Goal: Transaction & Acquisition: Obtain resource

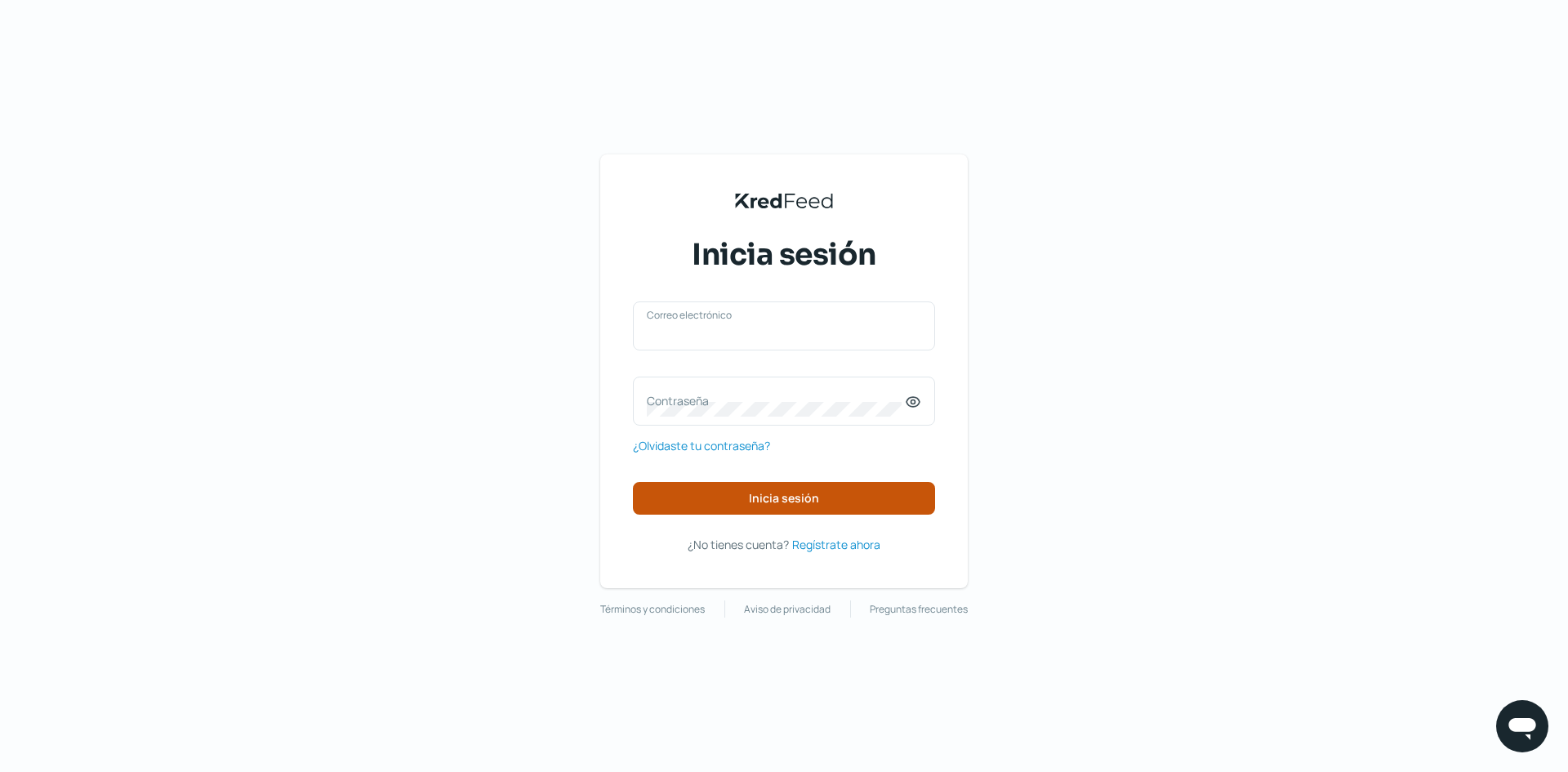
type input "[EMAIL_ADDRESS][DOMAIN_NAME]"
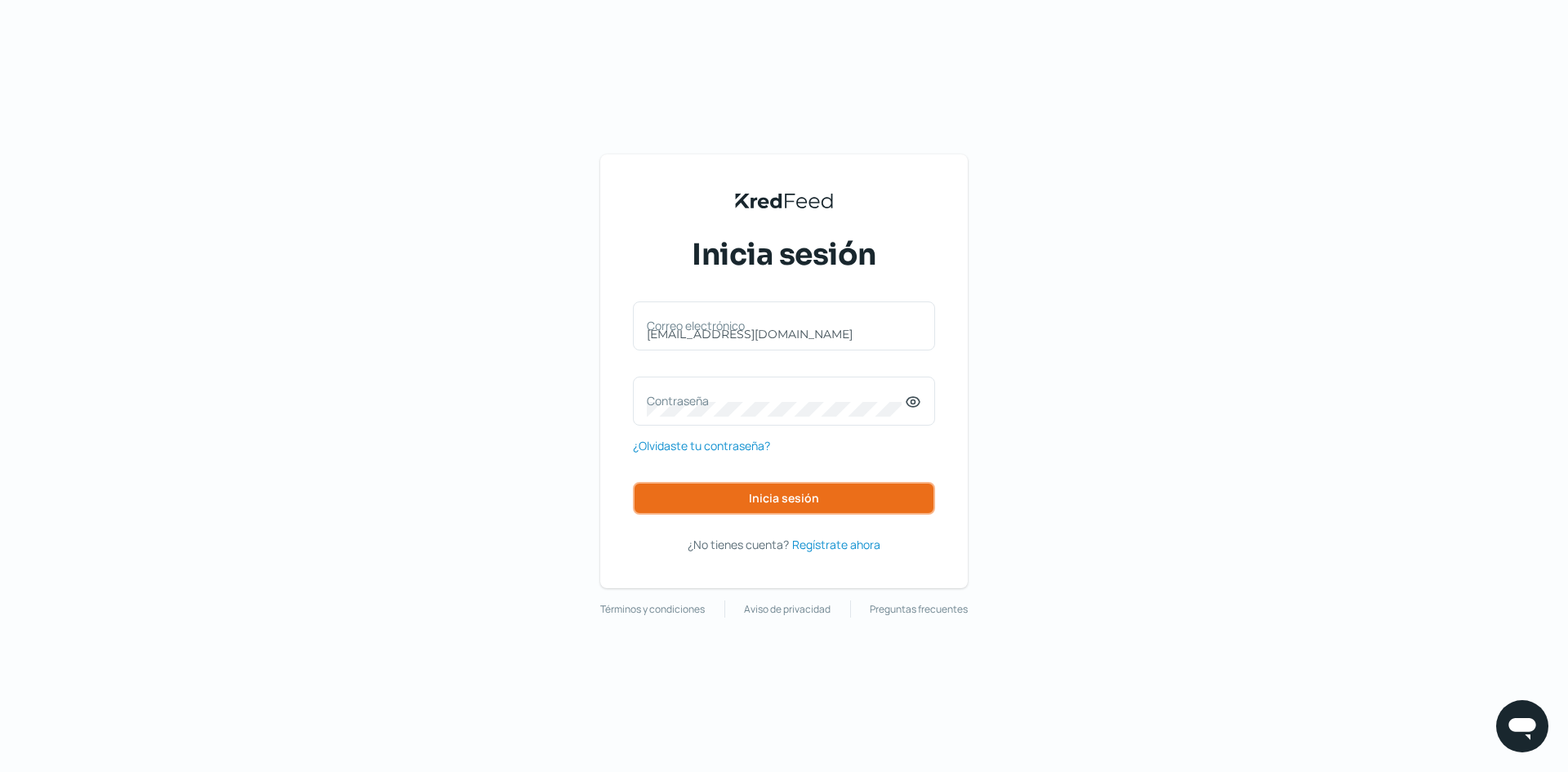
click at [787, 487] on button "Inicia sesión" at bounding box center [784, 499] width 303 height 33
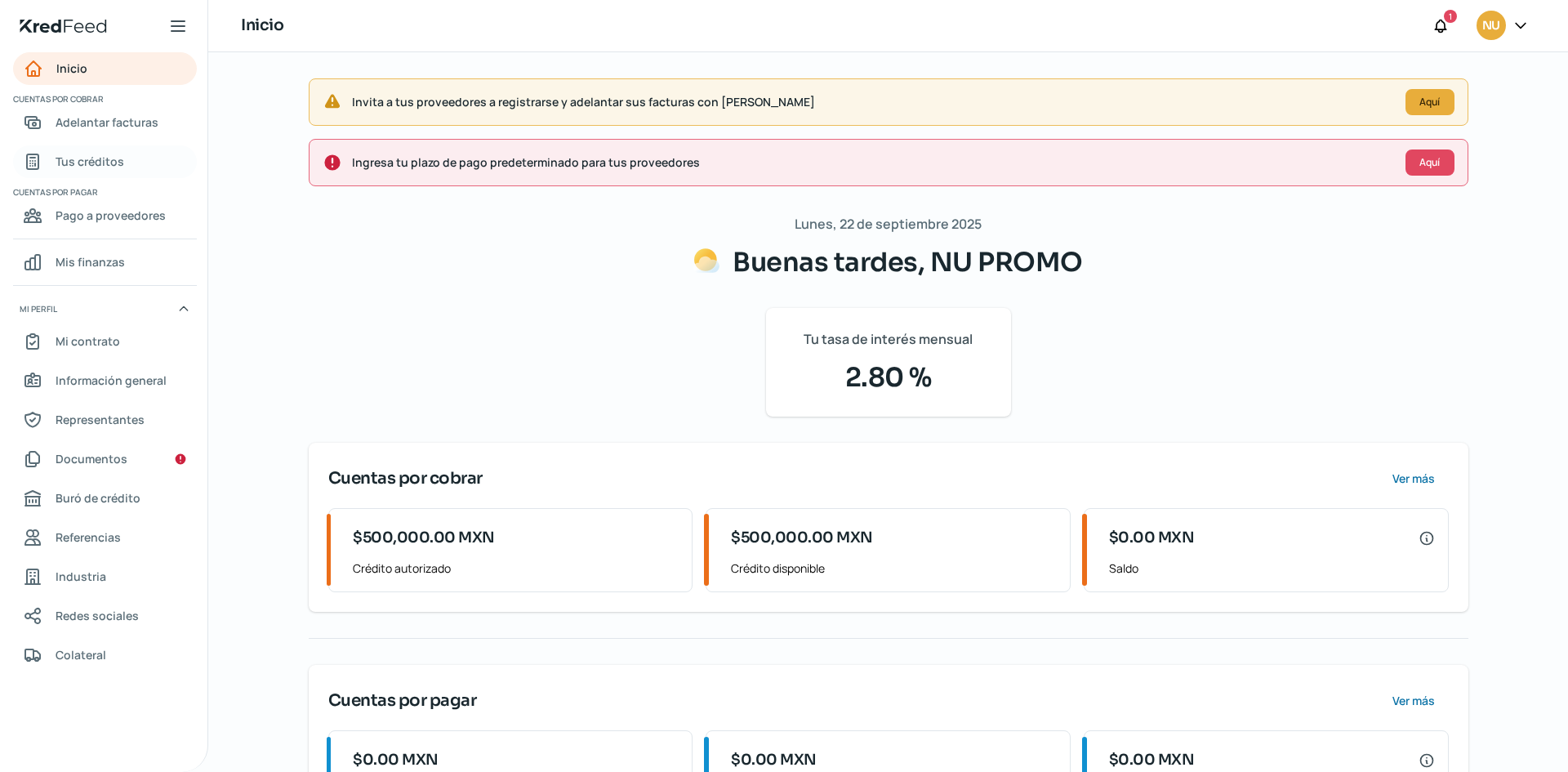
click at [128, 156] on link "Tus créditos" at bounding box center [105, 162] width 184 height 33
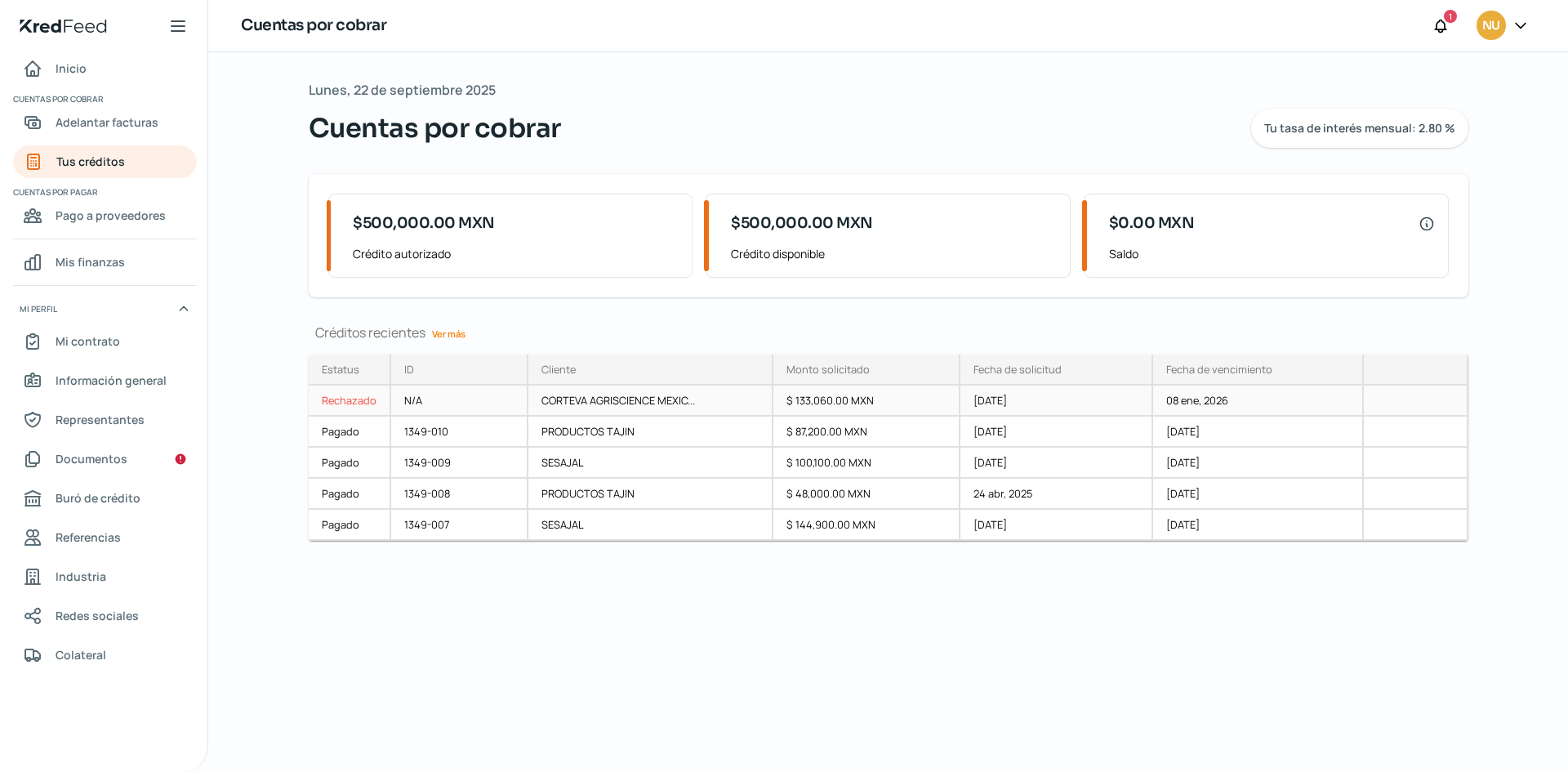
click at [486, 405] on div "N/A" at bounding box center [460, 401] width 138 height 31
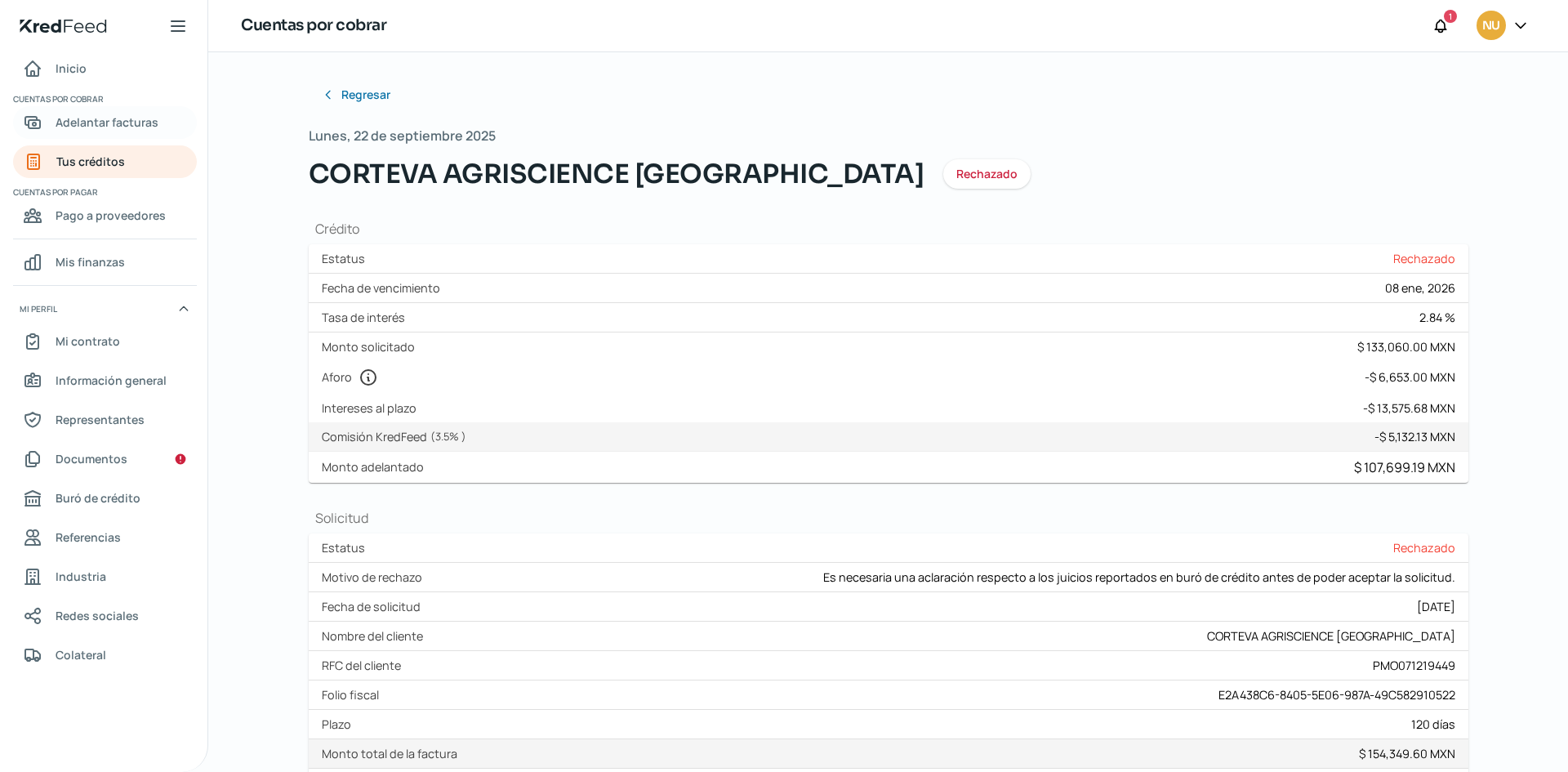
click at [149, 125] on span "Adelantar facturas" at bounding box center [107, 122] width 103 height 20
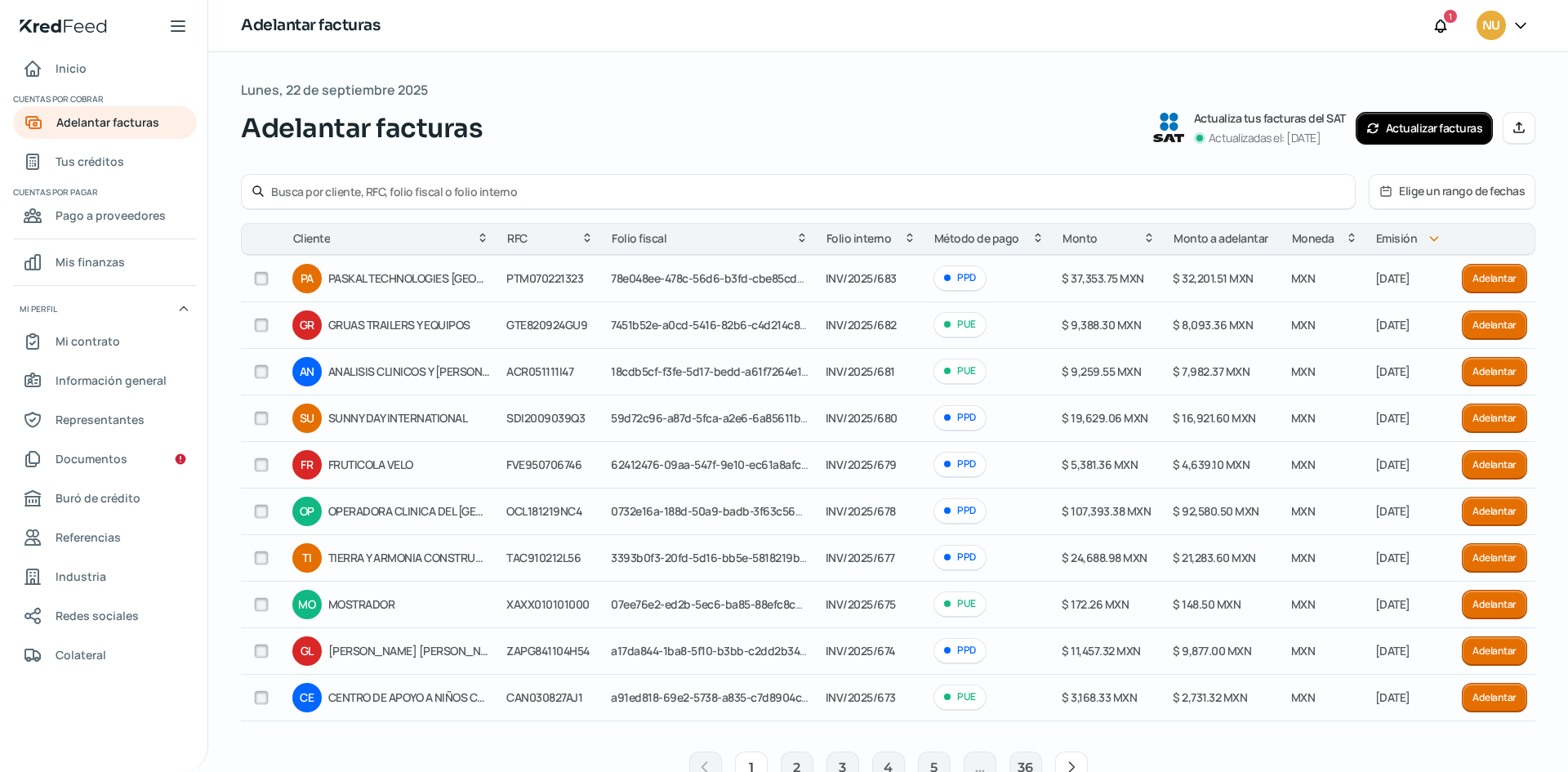
click at [507, 189] on input "text" at bounding box center [808, 191] width 1074 height 16
type input "corteva"
click at [662, 127] on div "Adelantar facturas Actualiza tus facturas del SAT Actualizadas el: [DATE] Actua…" at bounding box center [888, 128] width 1295 height 40
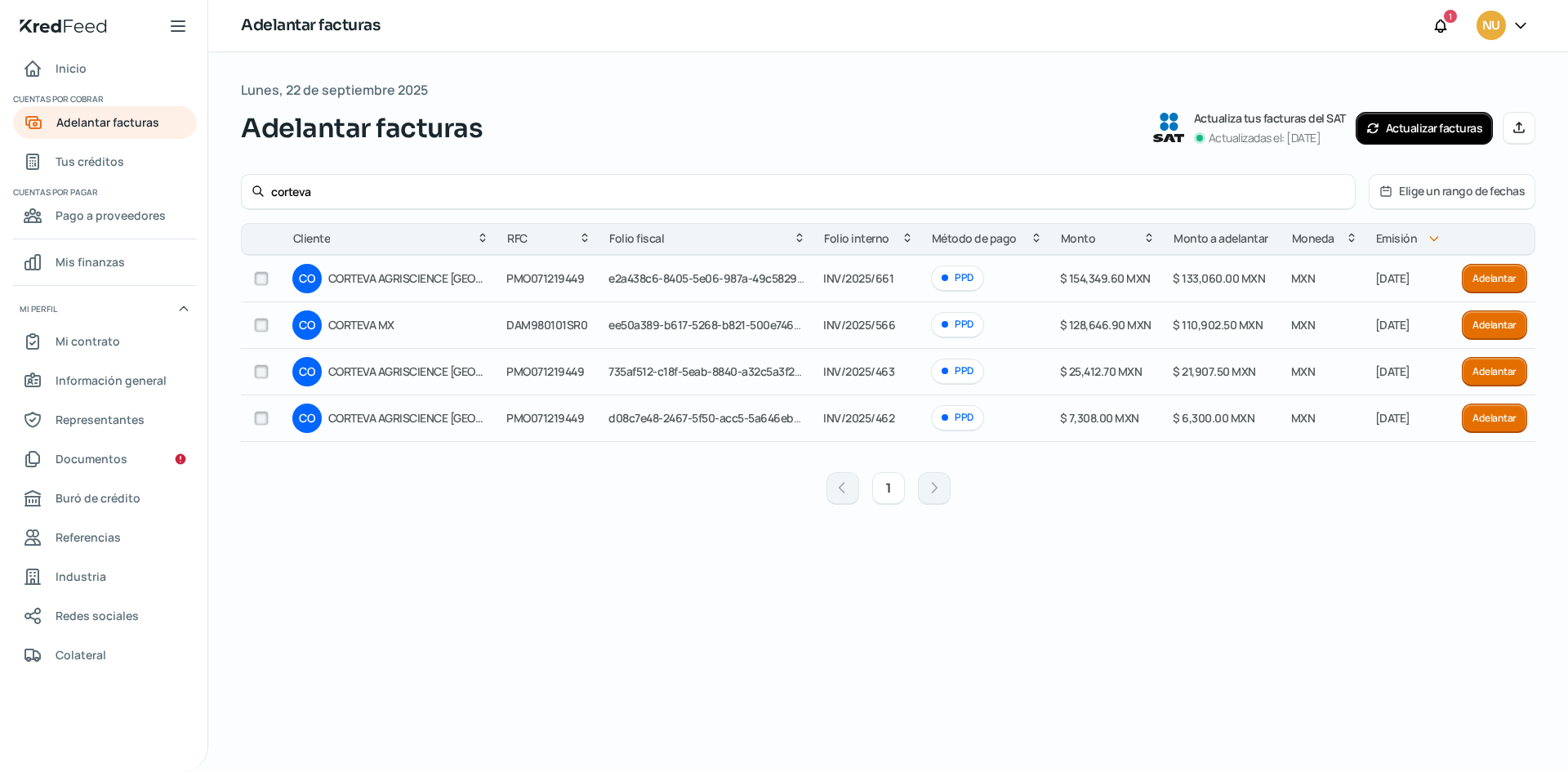
click at [263, 278] on input "checkbox" at bounding box center [261, 279] width 15 height 15
checkbox input "true"
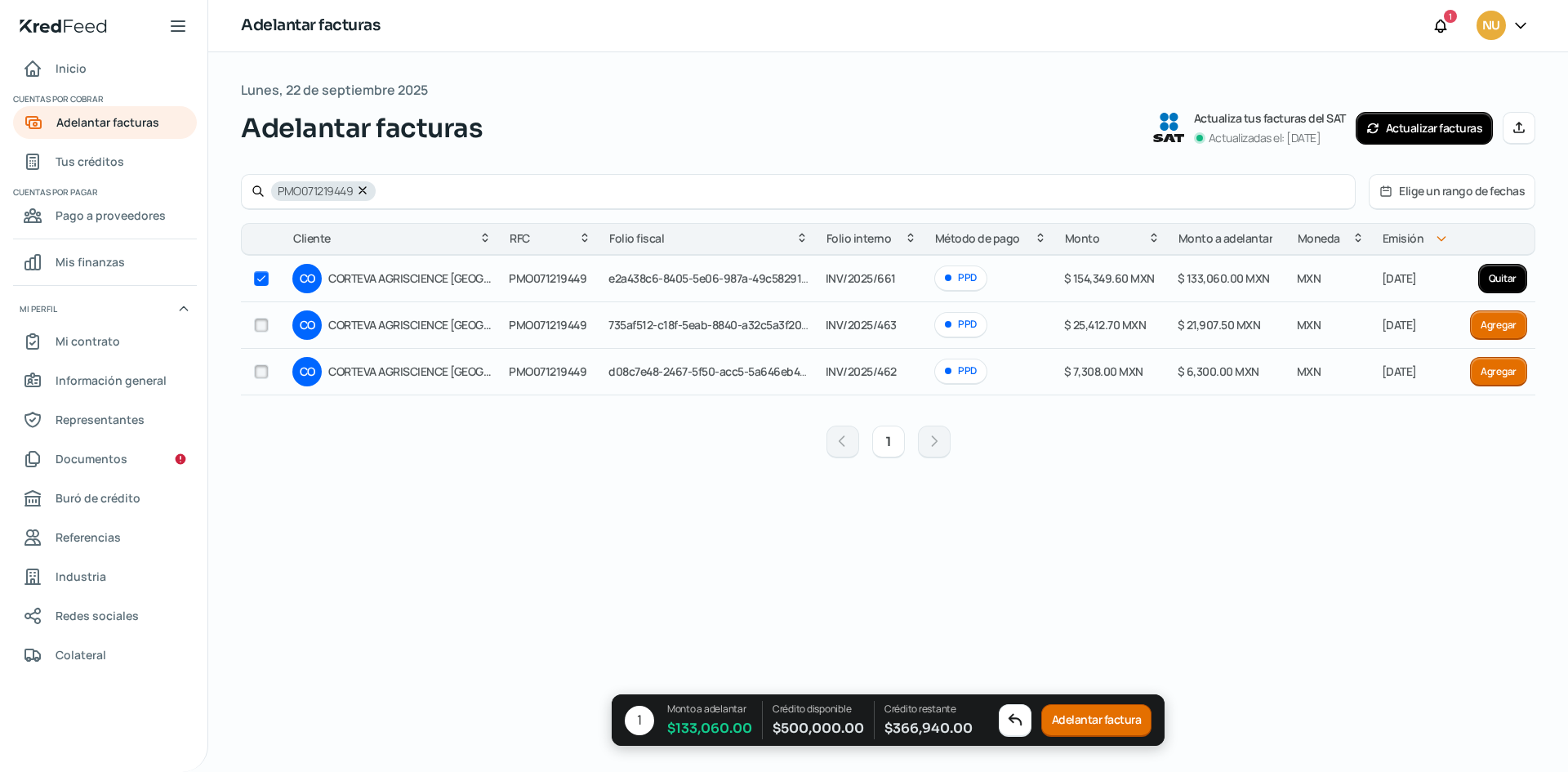
click at [1124, 715] on button "Adelantar factura" at bounding box center [1097, 721] width 111 height 33
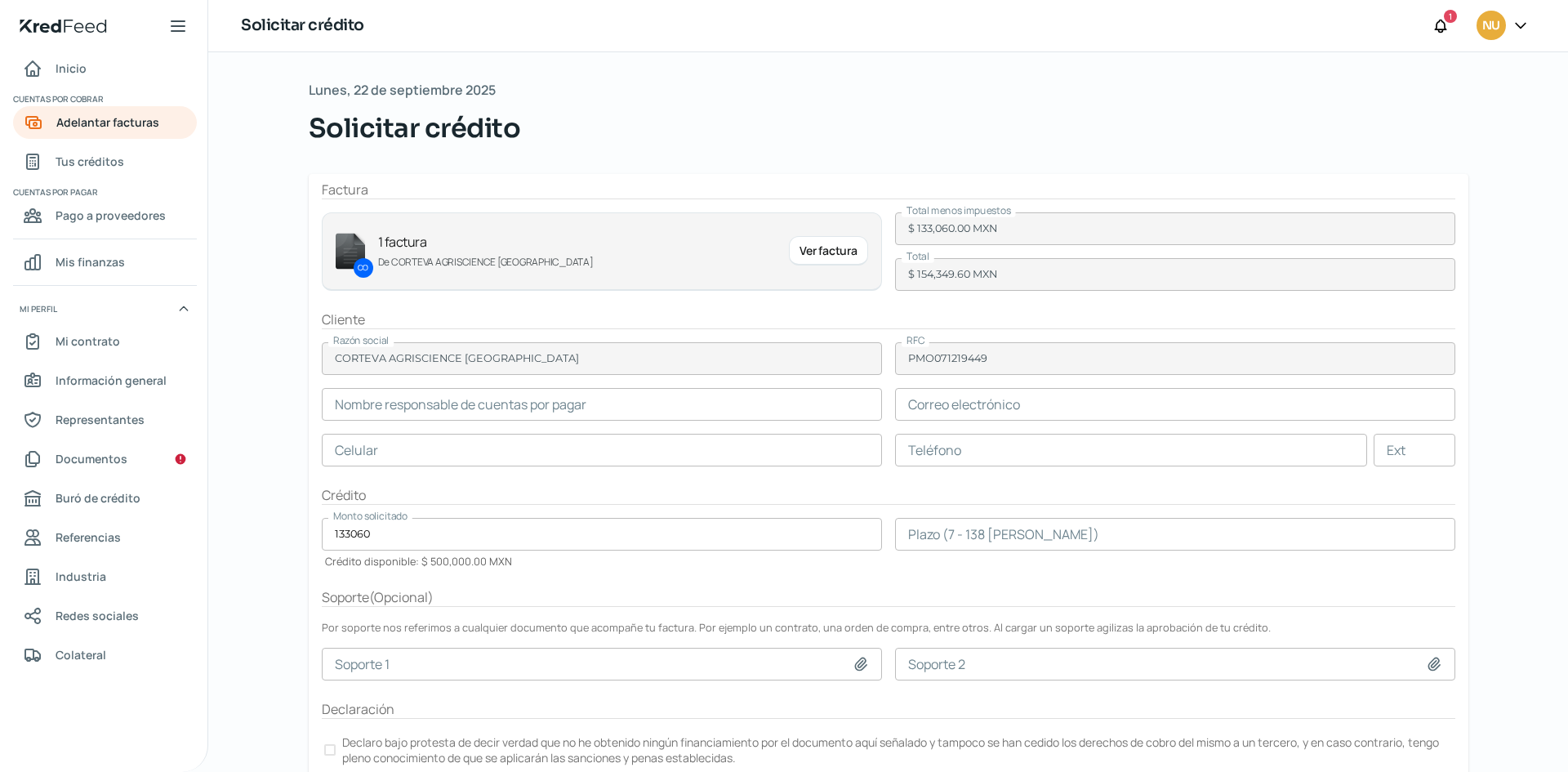
type input "[PERSON_NAME]"
type input "[EMAIL_ADDRESS][PERSON_NAME][DOMAIN_NAME]"
type input "33 - [DATE] - 3885"
type input "33 - 1409 - 4775"
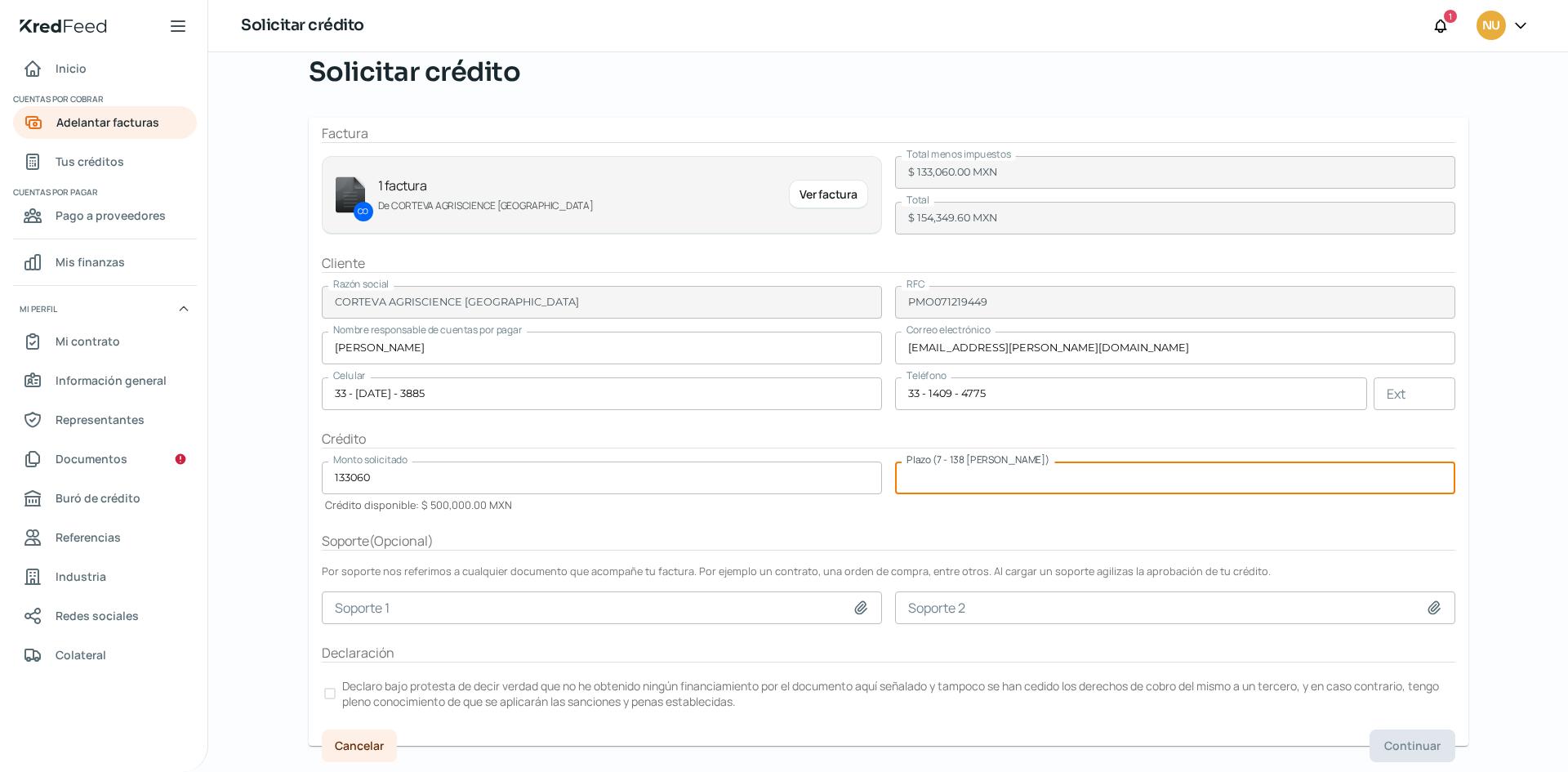
click at [955, 487] on input "number" at bounding box center [1175, 478] width 560 height 33
click at [1086, 470] on input "number" at bounding box center [1175, 478] width 560 height 33
type input "9"
click at [957, 481] on input "number" at bounding box center [1175, 478] width 560 height 33
type input "110"
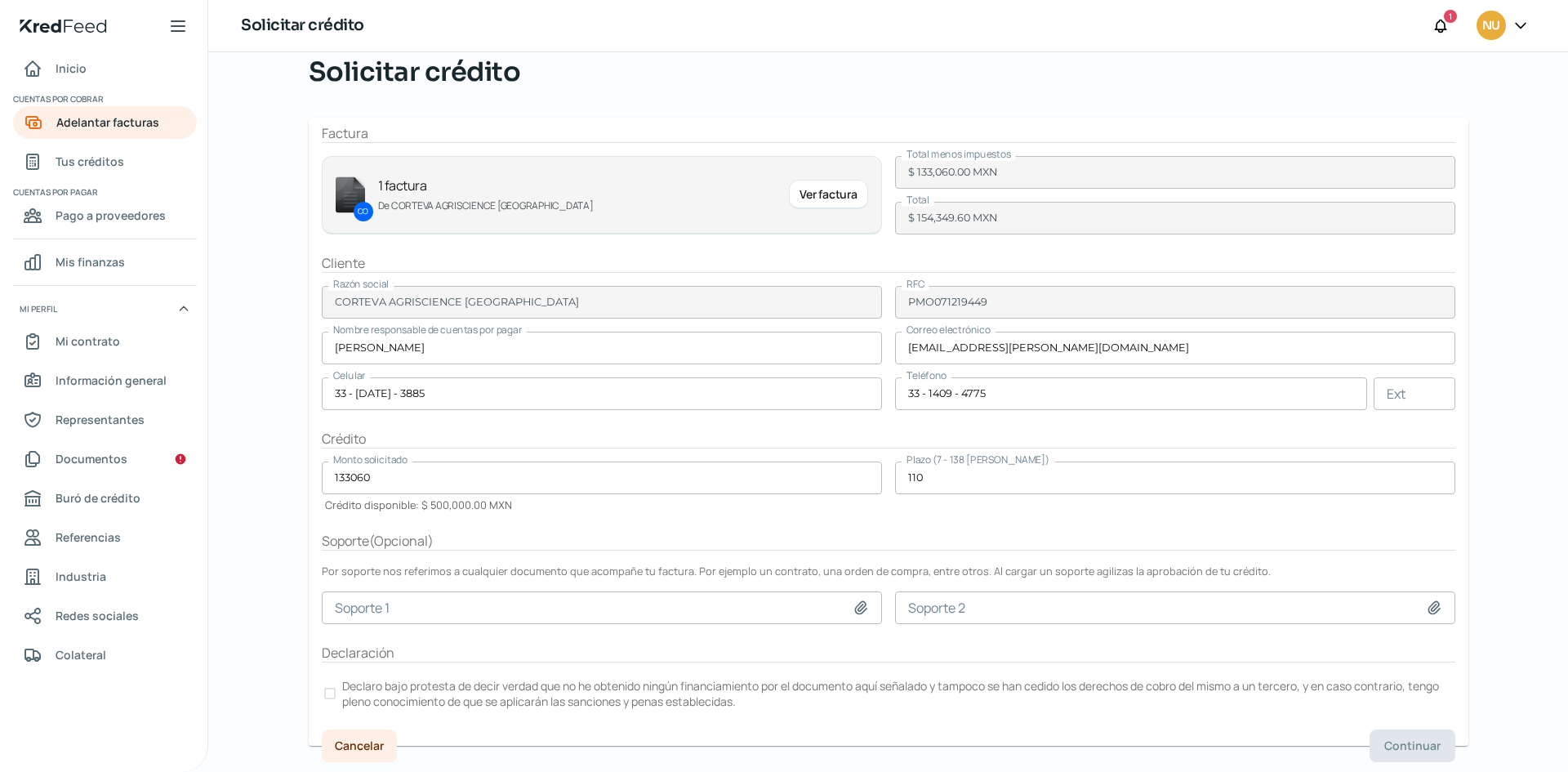
click at [766, 536] on div "Soporte ( Opcional )" at bounding box center [888, 541] width 1134 height 18
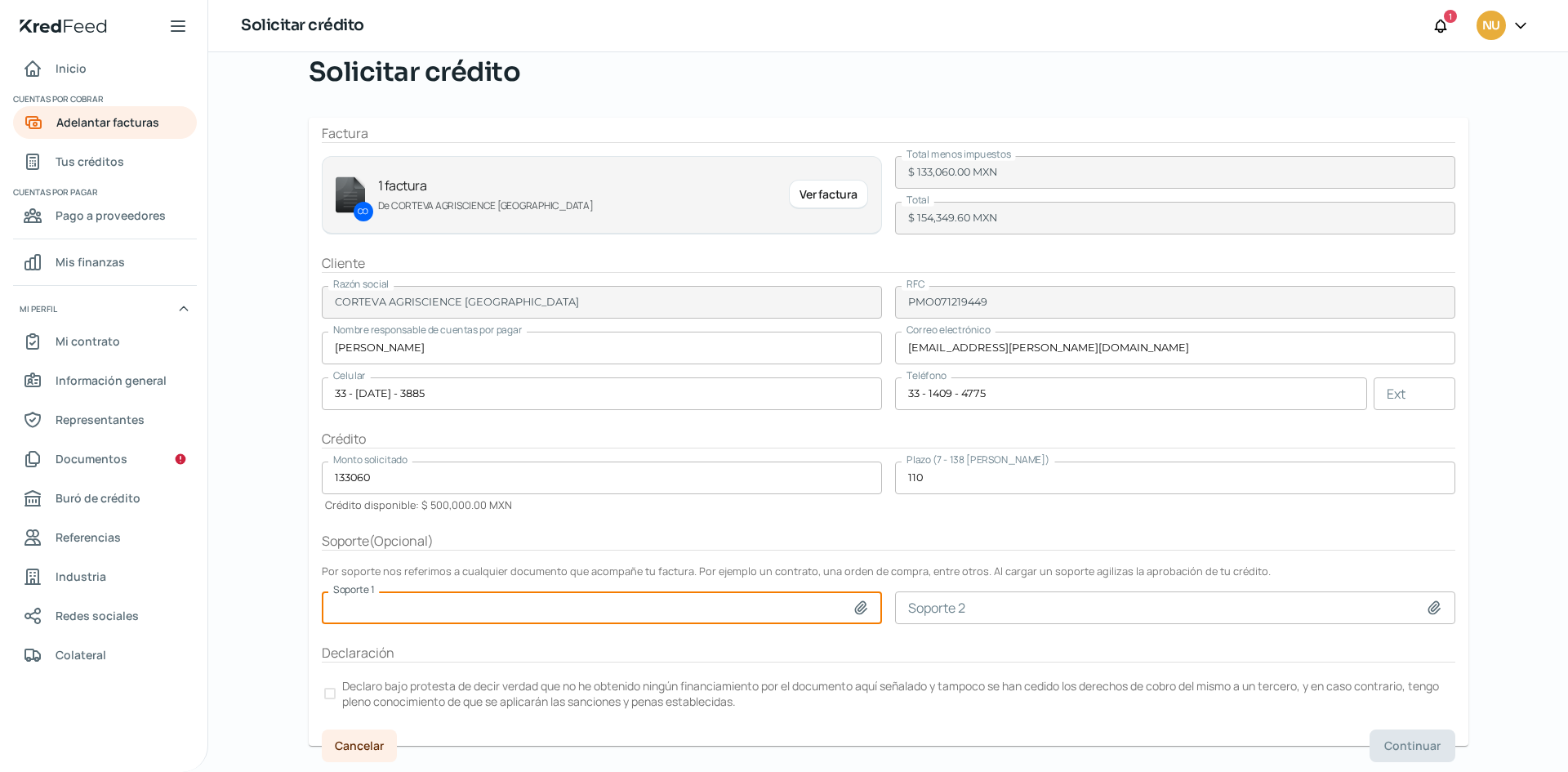
click at [720, 604] on input at bounding box center [601, 608] width 560 height 33
type input "C:\fakepath\PO4300465811 (2) (2) (1).pdf"
type input "PO4300465811 (2) (2) (1).pdf"
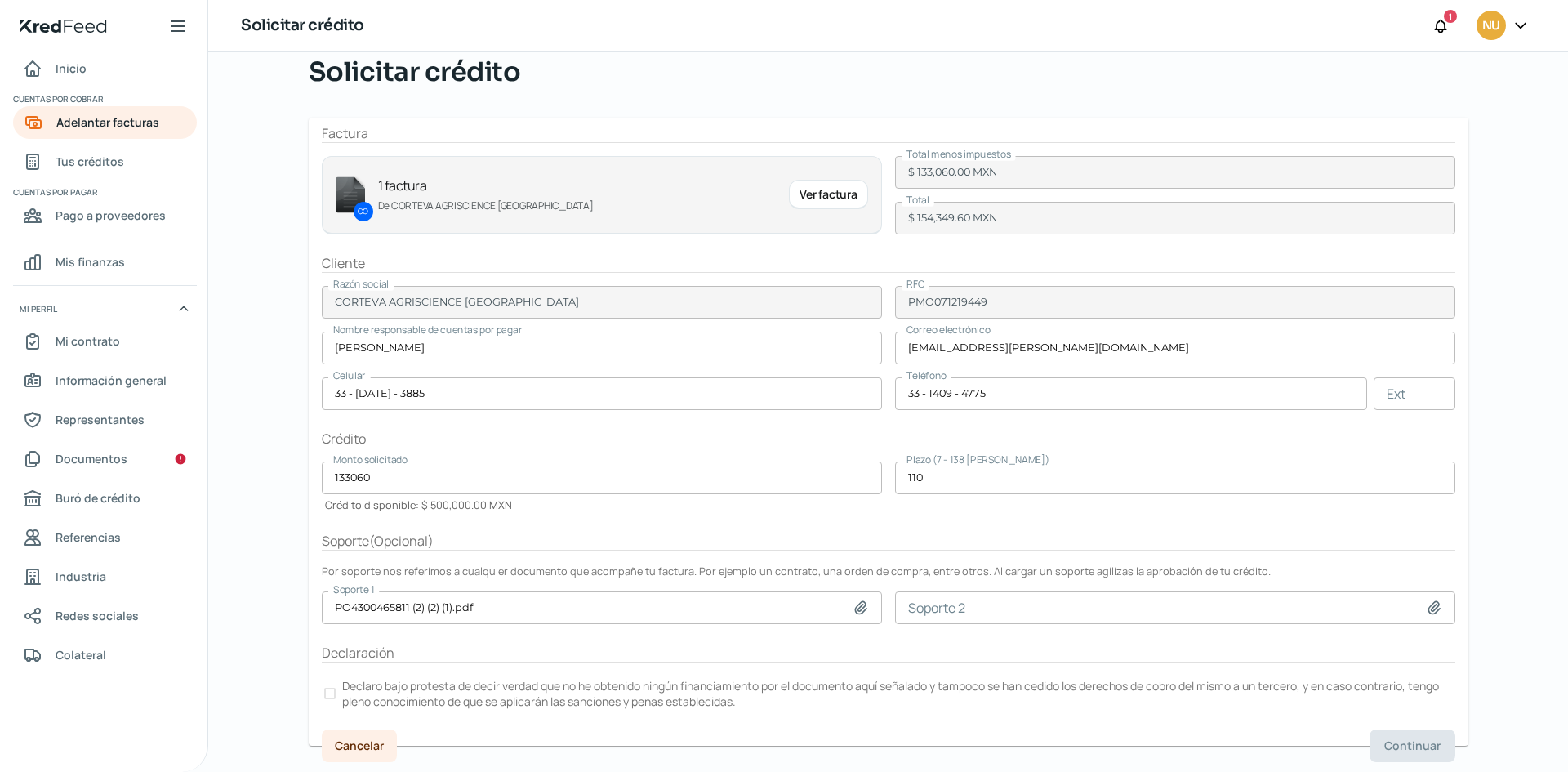
click at [342, 698] on p "Declaro bajo protesta de decir verdad que no he obtenido ningún financiamiento …" at bounding box center [898, 694] width 1111 height 31
click at [1433, 745] on span "Continuar" at bounding box center [1413, 746] width 56 height 11
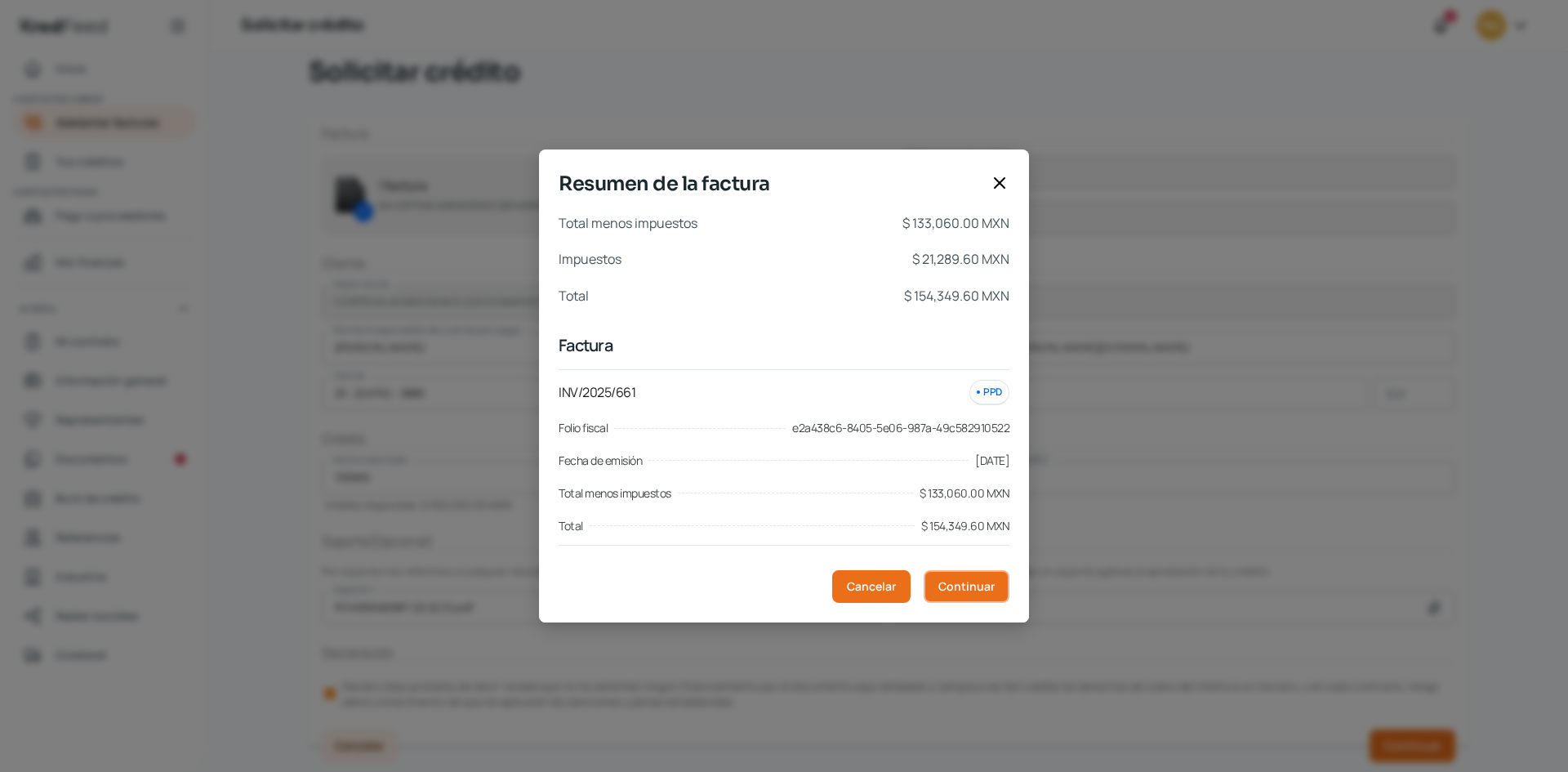
click at [976, 574] on button "Continuar" at bounding box center [967, 587] width 86 height 33
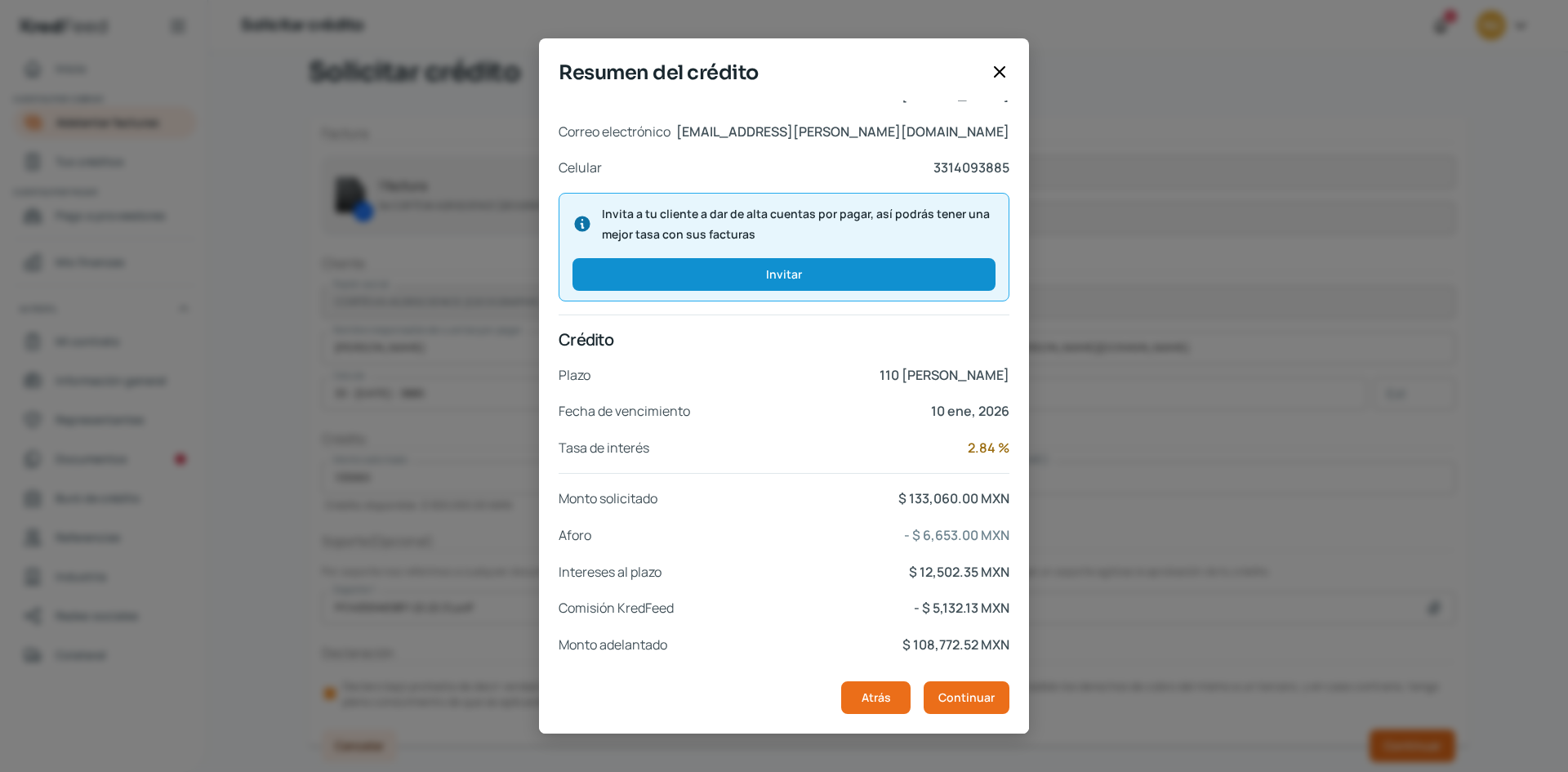
scroll to position [123, 0]
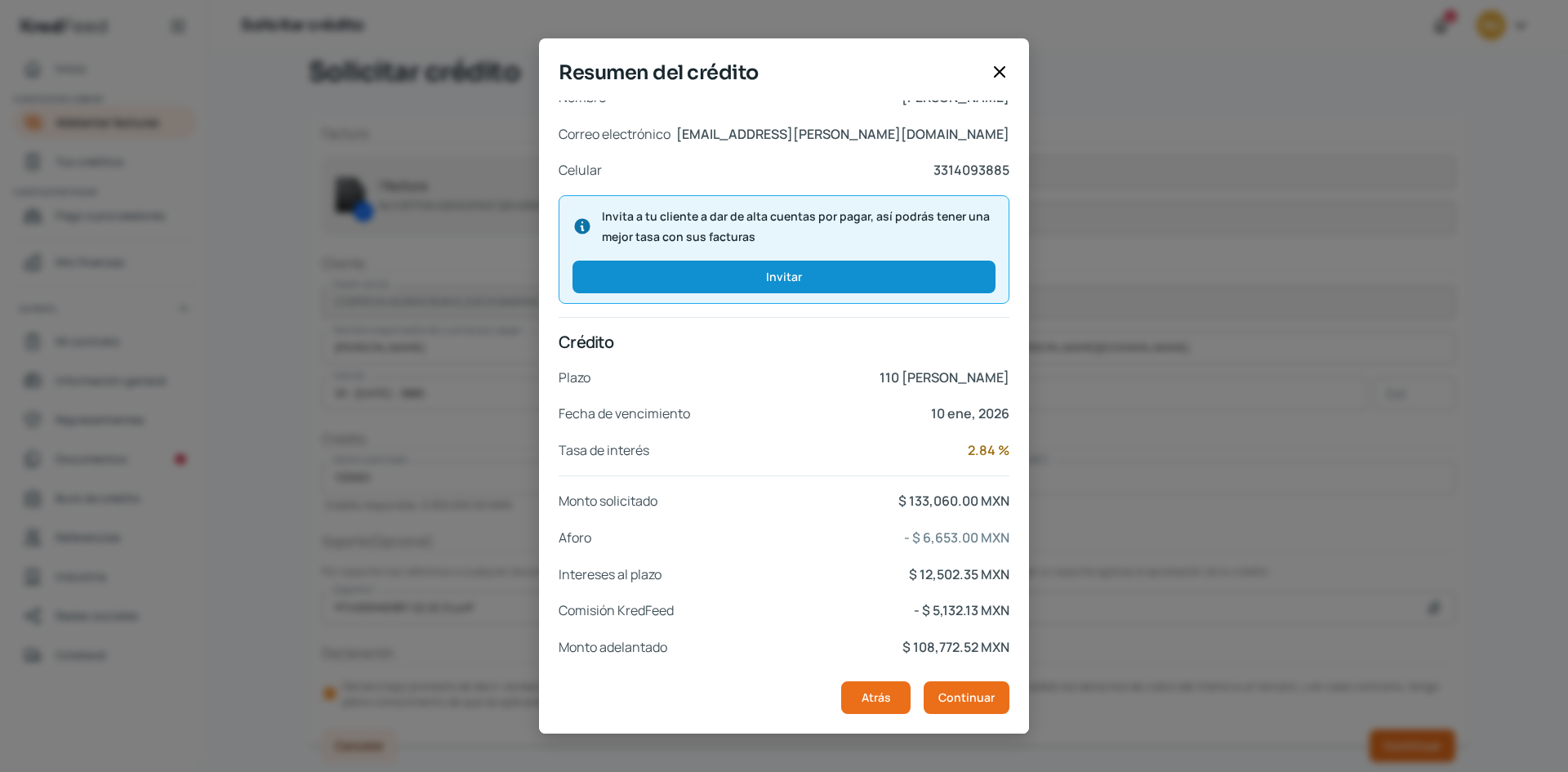
drag, startPoint x: 904, startPoint y: 579, endPoint x: 980, endPoint y: 570, distance: 76.5
click at [980, 570] on p "$ 12,502.35 MXN" at bounding box center [959, 575] width 100 height 24
click at [961, 707] on button "Continuar" at bounding box center [967, 698] width 86 height 33
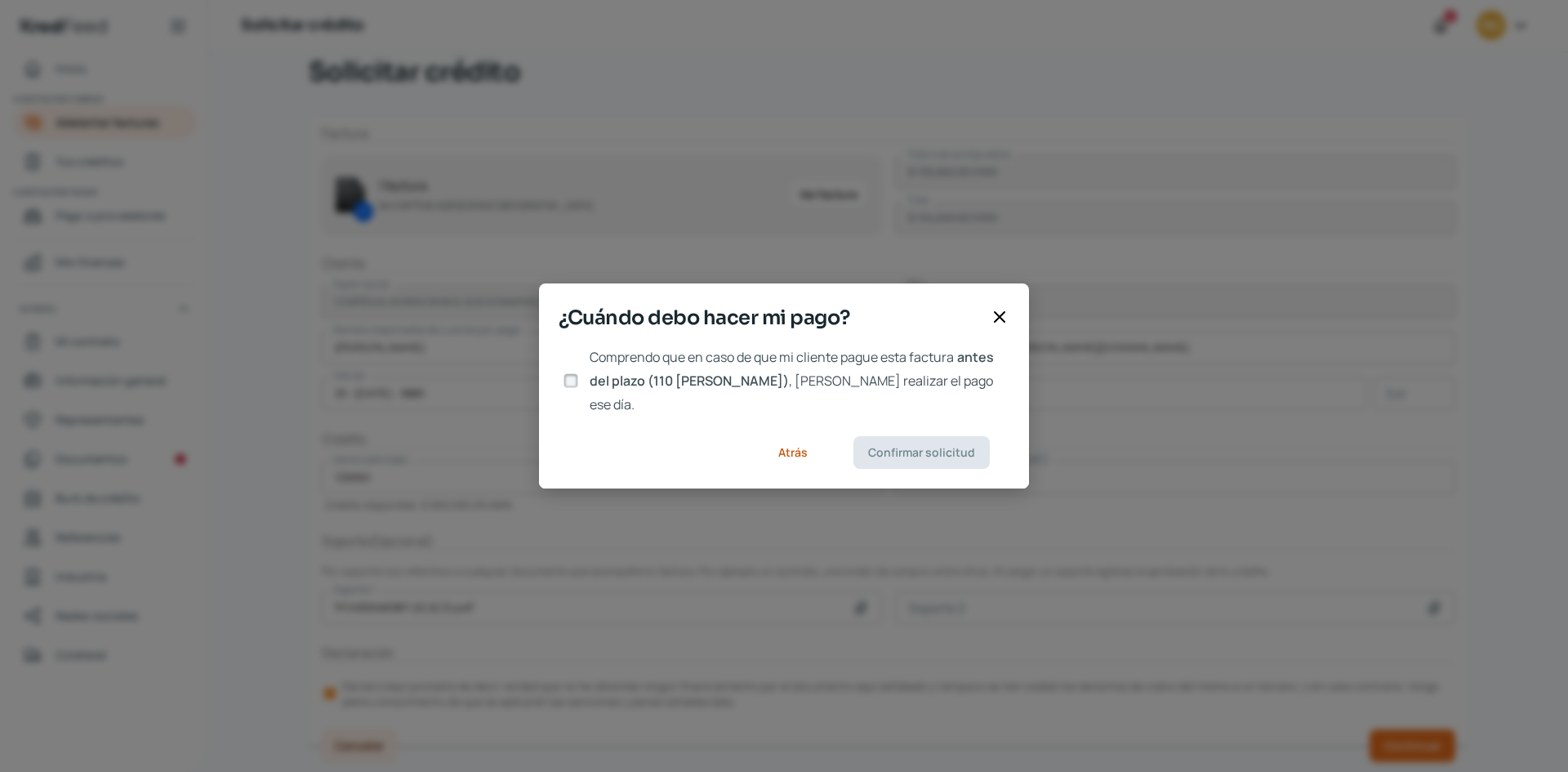
scroll to position [0, 0]
drag, startPoint x: 581, startPoint y: 380, endPoint x: 570, endPoint y: 384, distance: 11.7
click at [570, 384] on div at bounding box center [571, 381] width 25 height 25
click at [570, 384] on input "Comprendo que en caso de que mi cliente pague esta factura antes del plazo (110…" at bounding box center [571, 381] width 15 height 15
checkbox input "true"
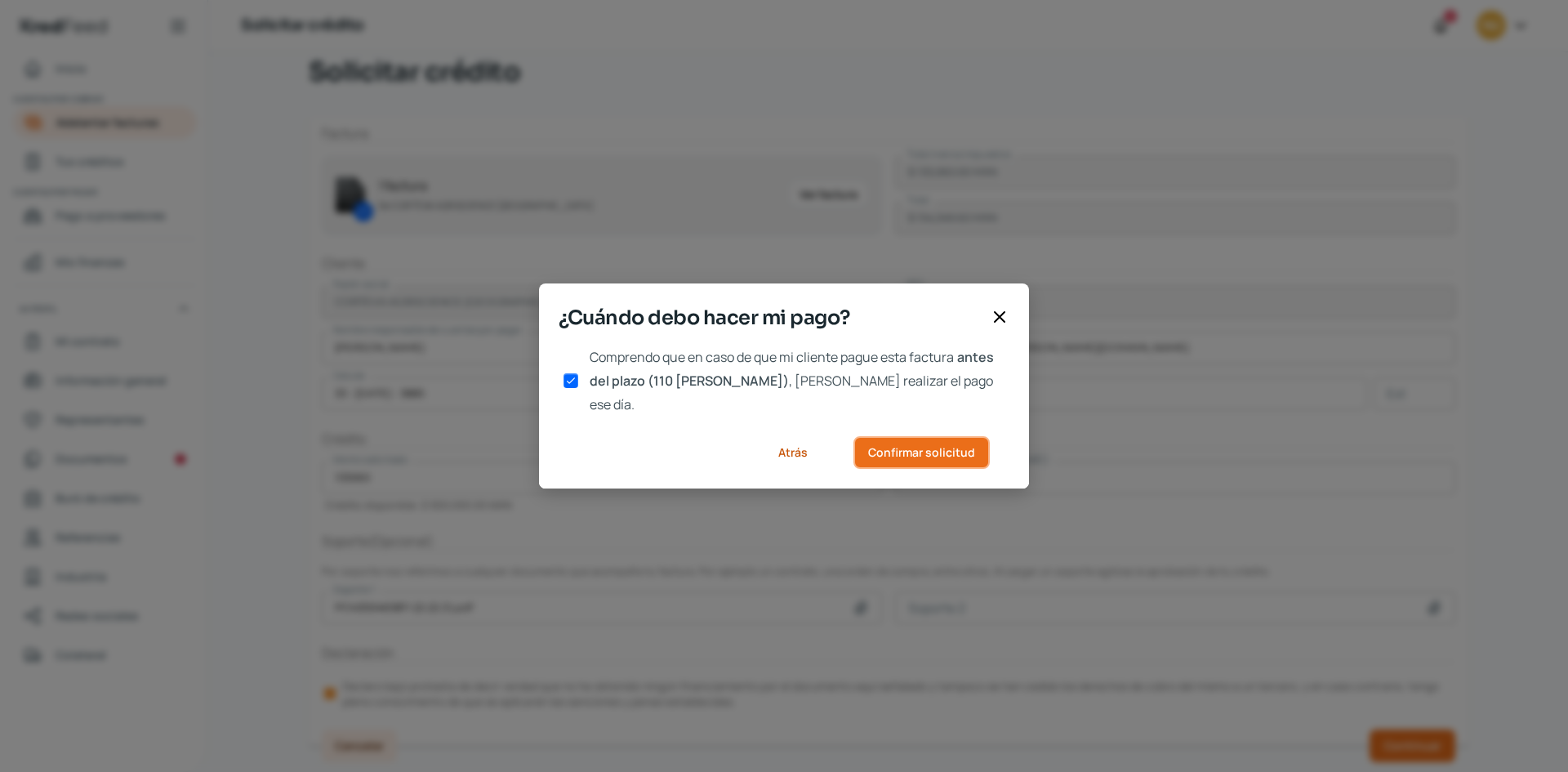
click at [890, 447] on span "Confirmar solicitud" at bounding box center [921, 453] width 107 height 11
